Goal: Task Accomplishment & Management: Manage account settings

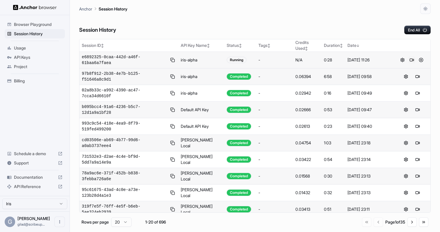
click at [410, 61] on button at bounding box center [411, 59] width 7 height 7
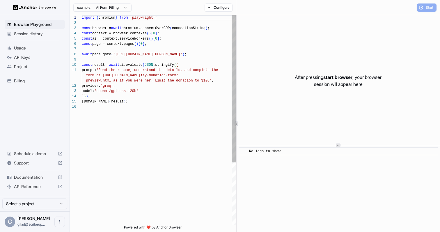
scroll to position [52, 0]
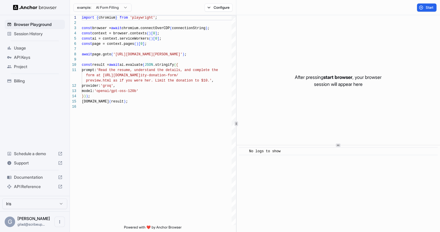
click at [43, 33] on span "Session History" at bounding box center [38, 34] width 49 height 6
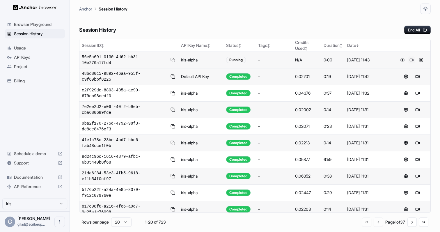
click at [410, 59] on button at bounding box center [411, 59] width 7 height 7
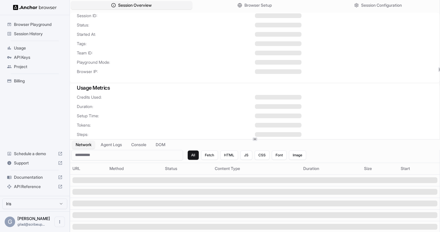
click at [42, 35] on span "Session History" at bounding box center [38, 34] width 49 height 6
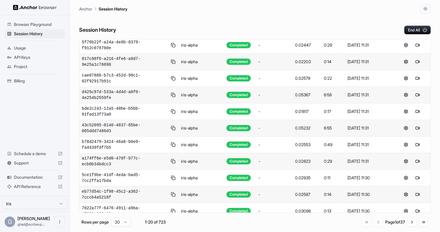
scroll to position [171, 0]
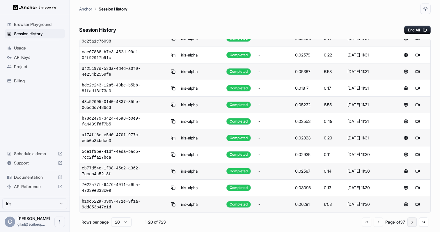
click at [412, 222] on button "Go to next page" at bounding box center [411, 221] width 9 height 9
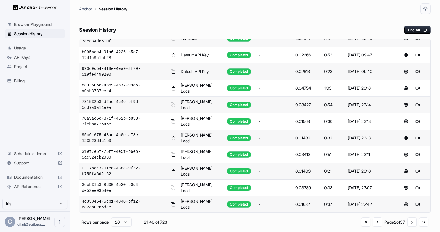
scroll to position [0, 0]
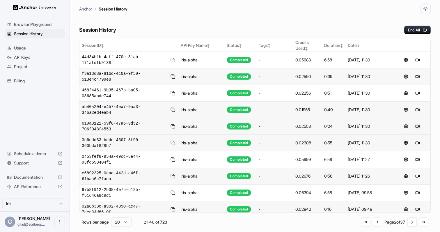
click at [416, 128] on button at bounding box center [417, 126] width 7 height 7
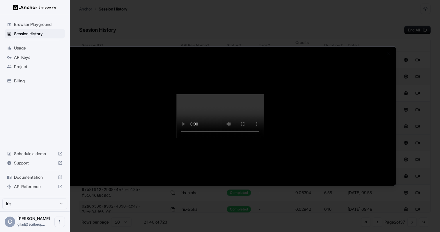
click at [416, 128] on div at bounding box center [220, 116] width 440 height 232
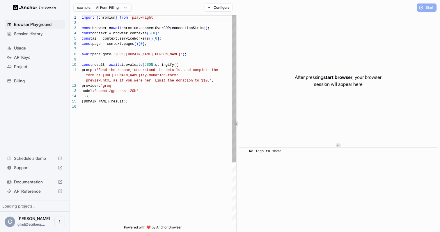
scroll to position [52, 0]
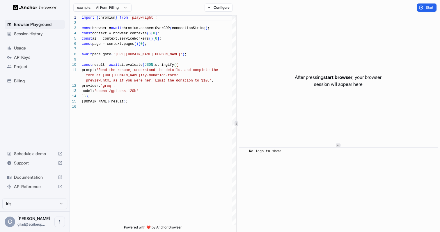
click at [47, 32] on span "Session History" at bounding box center [38, 34] width 49 height 6
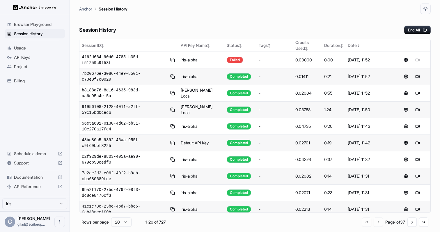
click at [40, 76] on div "Billing" at bounding box center [35, 80] width 60 height 9
click at [237, 60] on div "Failed" at bounding box center [234, 60] width 16 height 6
click at [408, 59] on button at bounding box center [405, 59] width 7 height 7
click at [418, 60] on div at bounding box center [411, 59] width 33 height 7
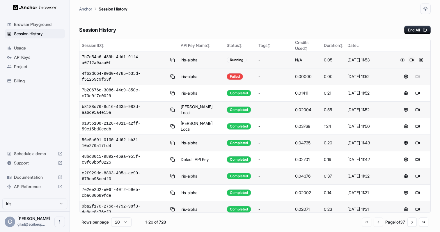
click at [411, 59] on button at bounding box center [411, 59] width 7 height 7
click at [229, 77] on div "Failed" at bounding box center [234, 76] width 16 height 6
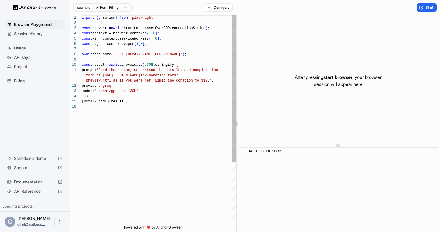
scroll to position [52, 0]
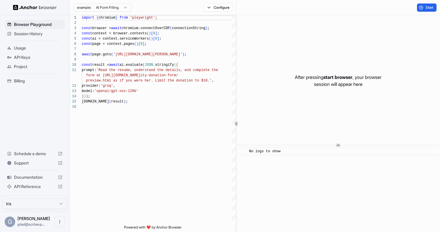
click at [49, 32] on span "Session History" at bounding box center [38, 34] width 49 height 6
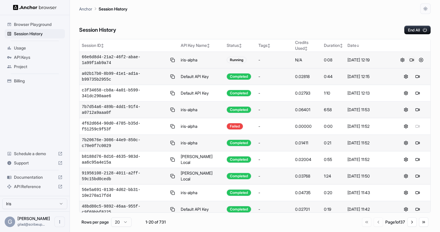
click at [412, 59] on button at bounding box center [411, 59] width 7 height 7
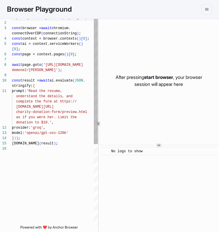
scroll to position [21, 0]
drag, startPoint x: 45, startPoint y: 39, endPoint x: 84, endPoint y: 39, distance: 38.7
click at [84, 39] on div "import { chromium } from 'playwright' ; const browser = await chromium. connect…" at bounding box center [55, 185] width 86 height 340
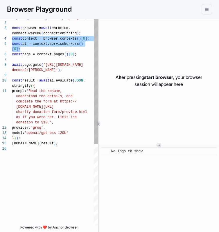
drag, startPoint x: 24, startPoint y: 48, endPoint x: 7, endPoint y: 40, distance: 19.5
click at [12, 40] on div "import { chromium } from 'playwright' ; const browser = await chromium. connect…" at bounding box center [55, 185] width 86 height 340
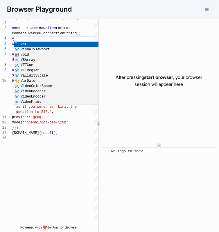
type textarea "**********"
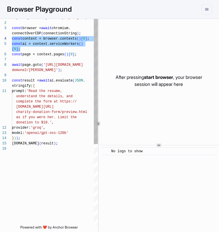
click at [70, 46] on div "import { chromium } from 'playwright' ; const browser = await chromium. connect…" at bounding box center [55, 185] width 86 height 340
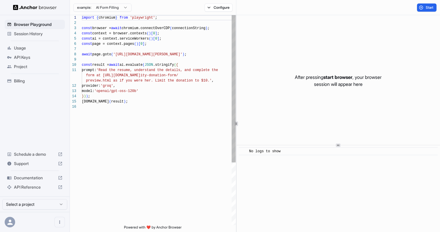
scroll to position [52, 0]
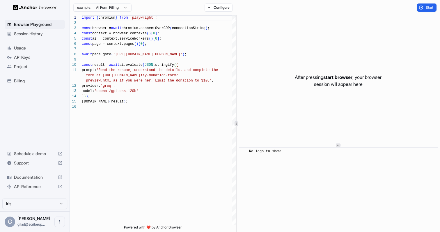
click at [45, 33] on span "Session History" at bounding box center [38, 34] width 49 height 6
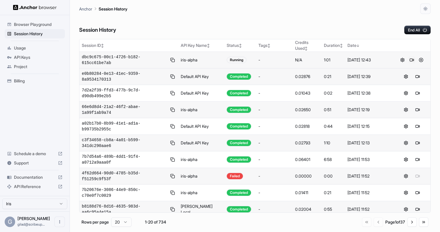
click at [413, 60] on button at bounding box center [411, 59] width 7 height 7
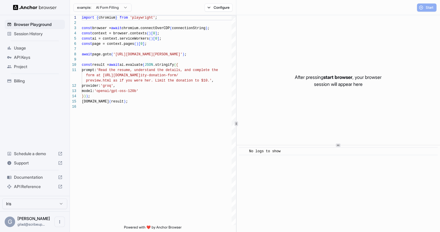
scroll to position [52, 0]
click at [48, 36] on span "Session History" at bounding box center [38, 34] width 49 height 6
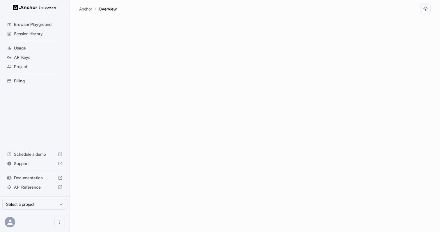
click at [46, 35] on span "Session History" at bounding box center [38, 34] width 49 height 6
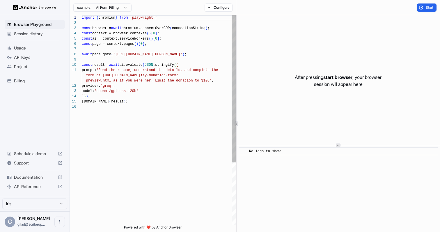
scroll to position [52, 0]
click at [30, 34] on span "Session History" at bounding box center [38, 34] width 49 height 6
click at [50, 33] on span "Session History" at bounding box center [38, 34] width 49 height 6
